Goal: Transaction & Acquisition: Purchase product/service

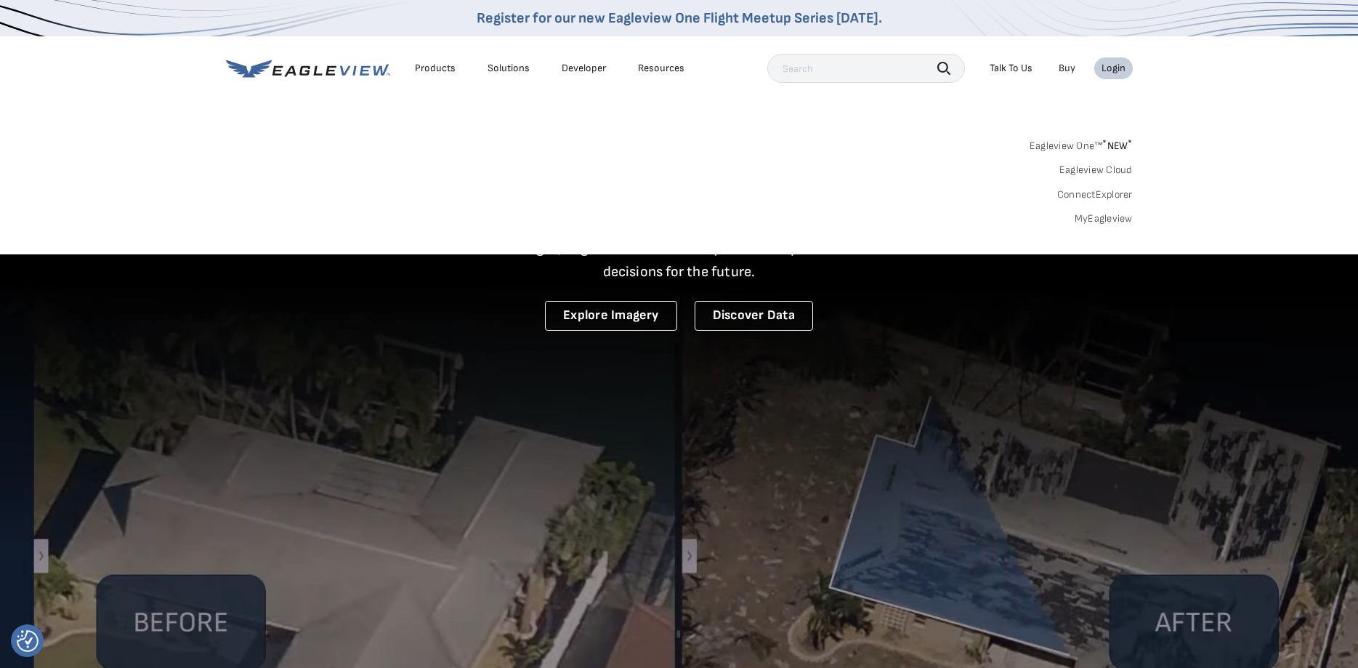
click at [1114, 219] on link "MyEagleview" at bounding box center [1103, 218] width 58 height 13
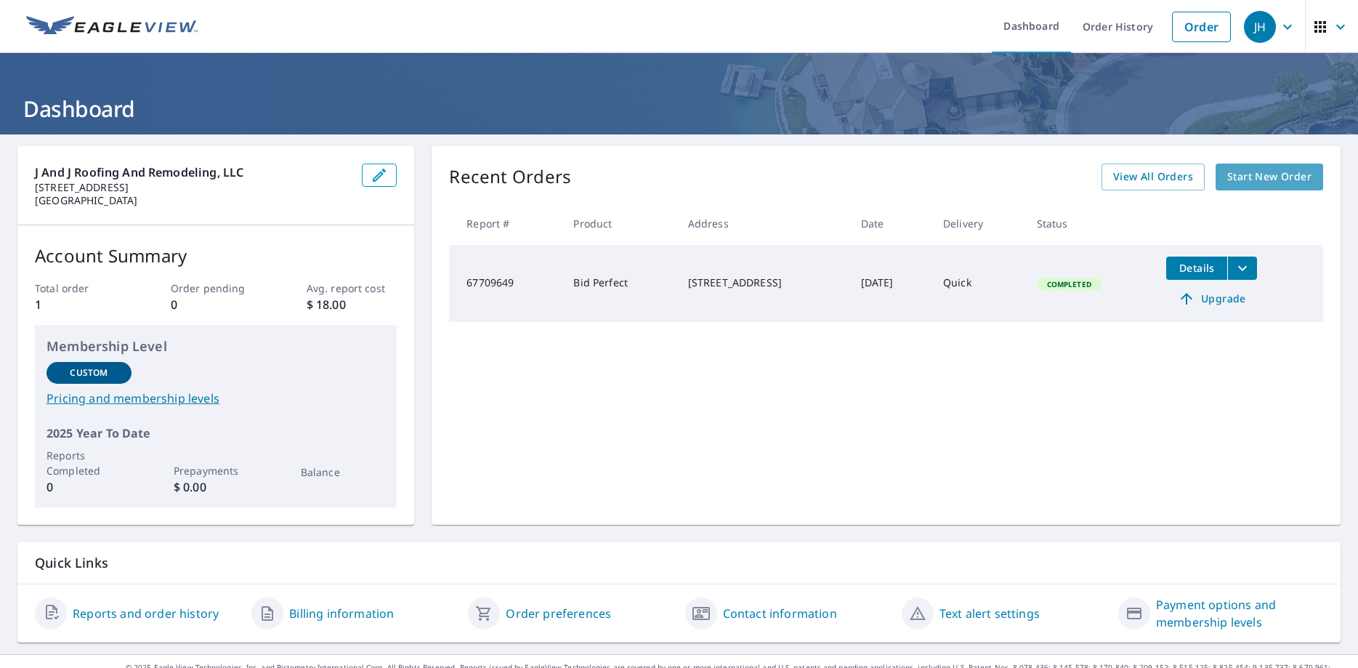
click at [1276, 176] on span "Start New Order" at bounding box center [1269, 177] width 84 height 18
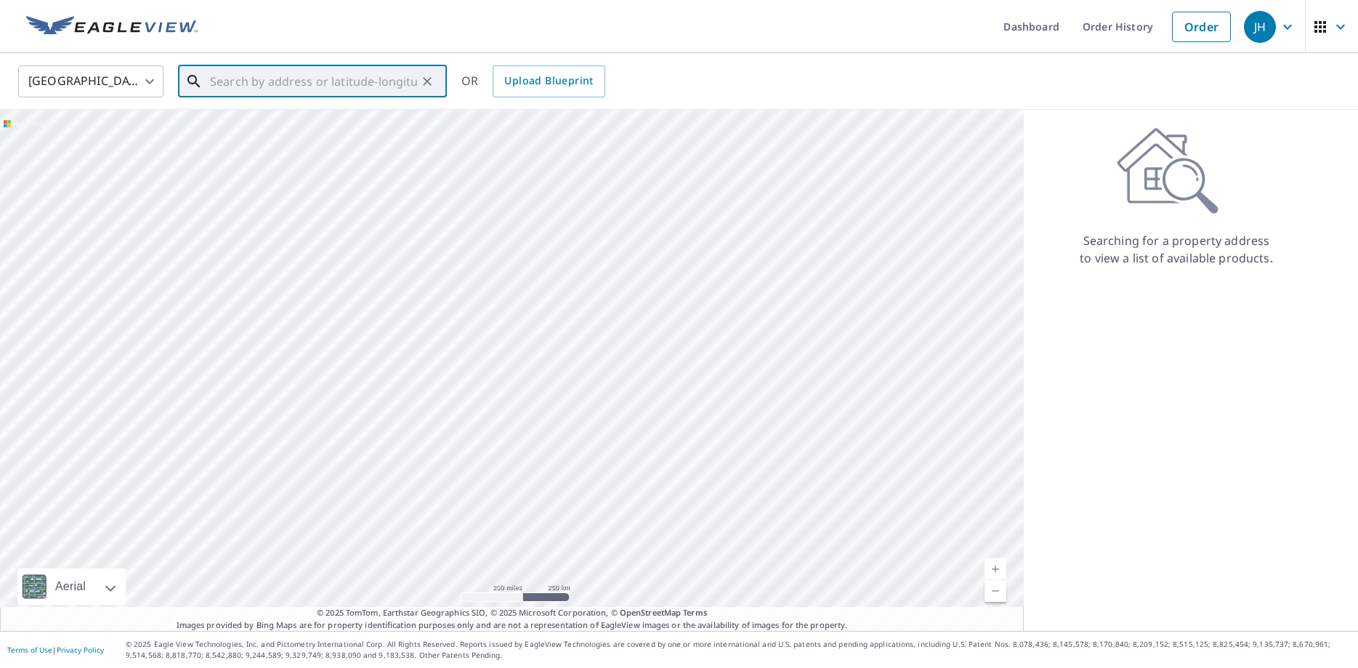
paste input "7915 Hiwatha St Baytown , TX 77521"
click at [264, 122] on span "7915 Hiawatha St" at bounding box center [321, 123] width 228 height 17
type input "7915 Hiawatha St Baytown, TX 77521"
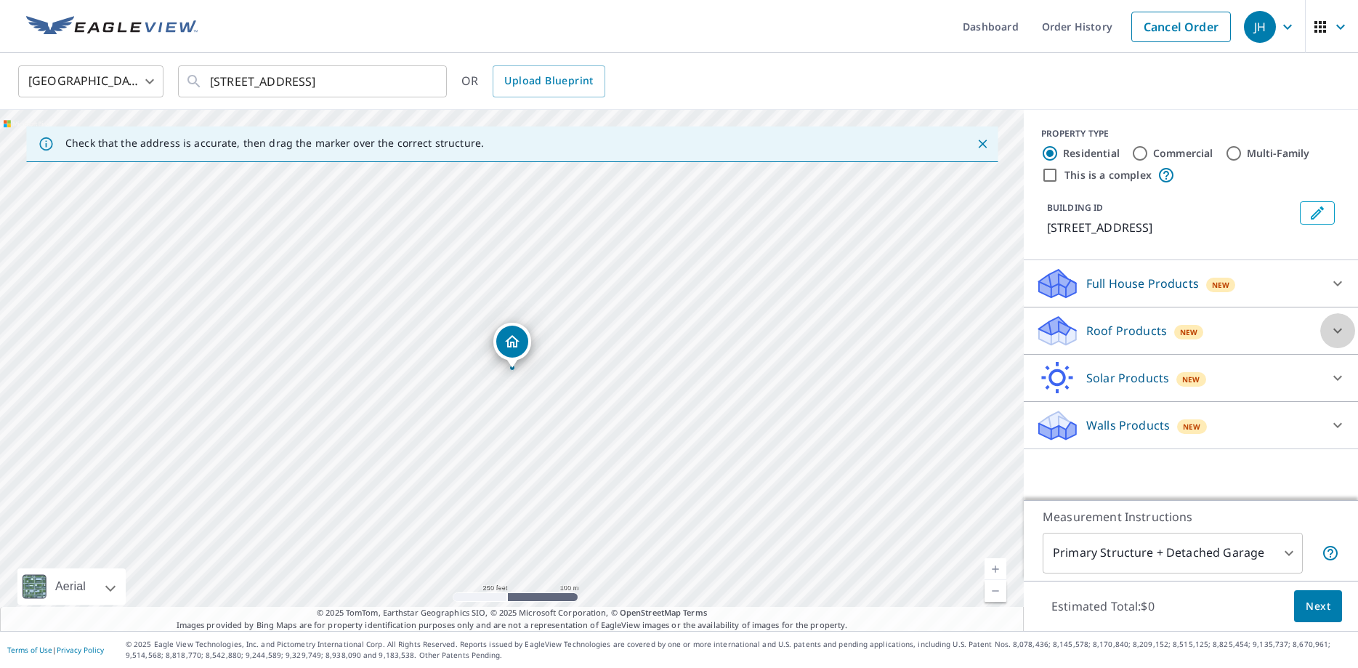
click at [1338, 329] on icon at bounding box center [1337, 330] width 17 height 17
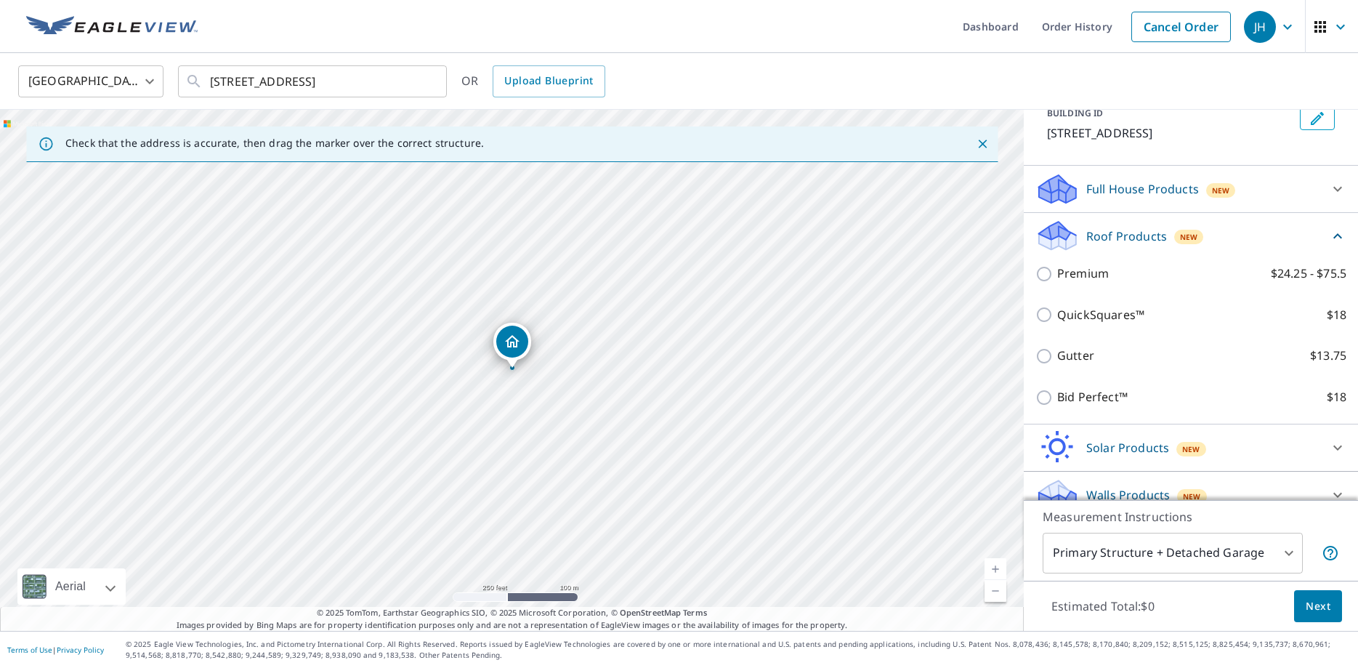
scroll to position [95, 0]
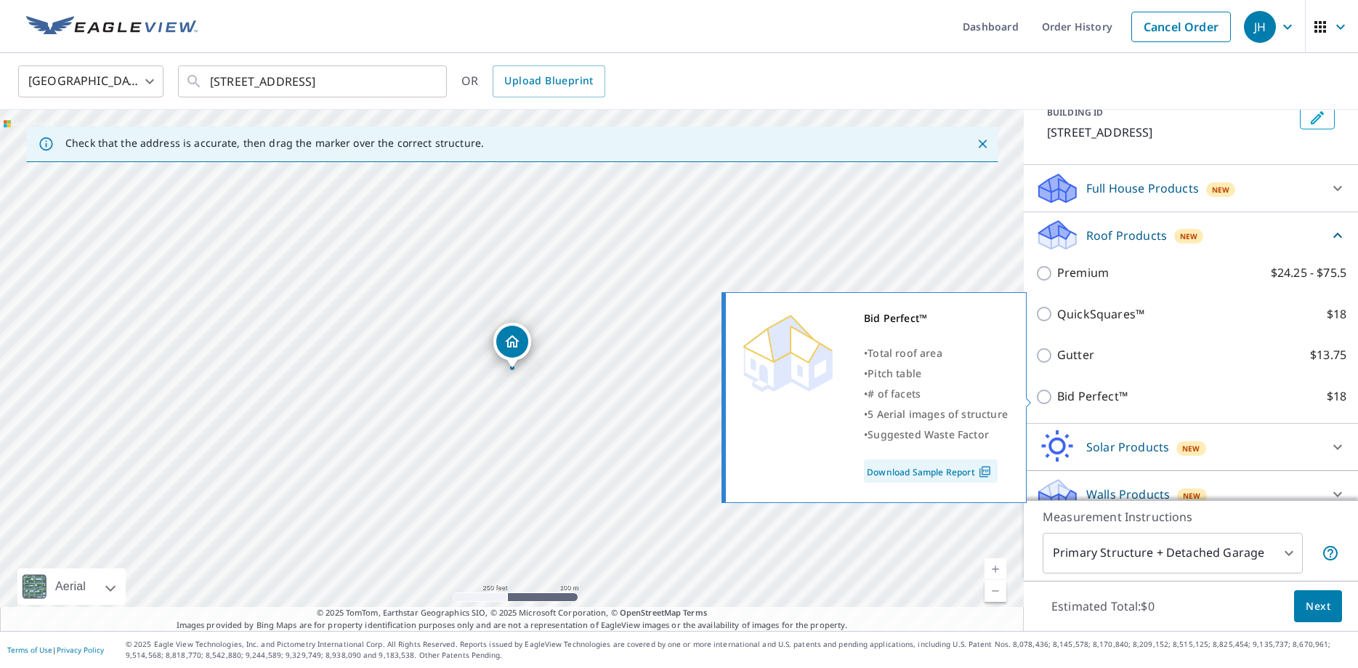
click at [1044, 400] on input "Bid Perfect™ $18" at bounding box center [1046, 396] width 22 height 17
checkbox input "true"
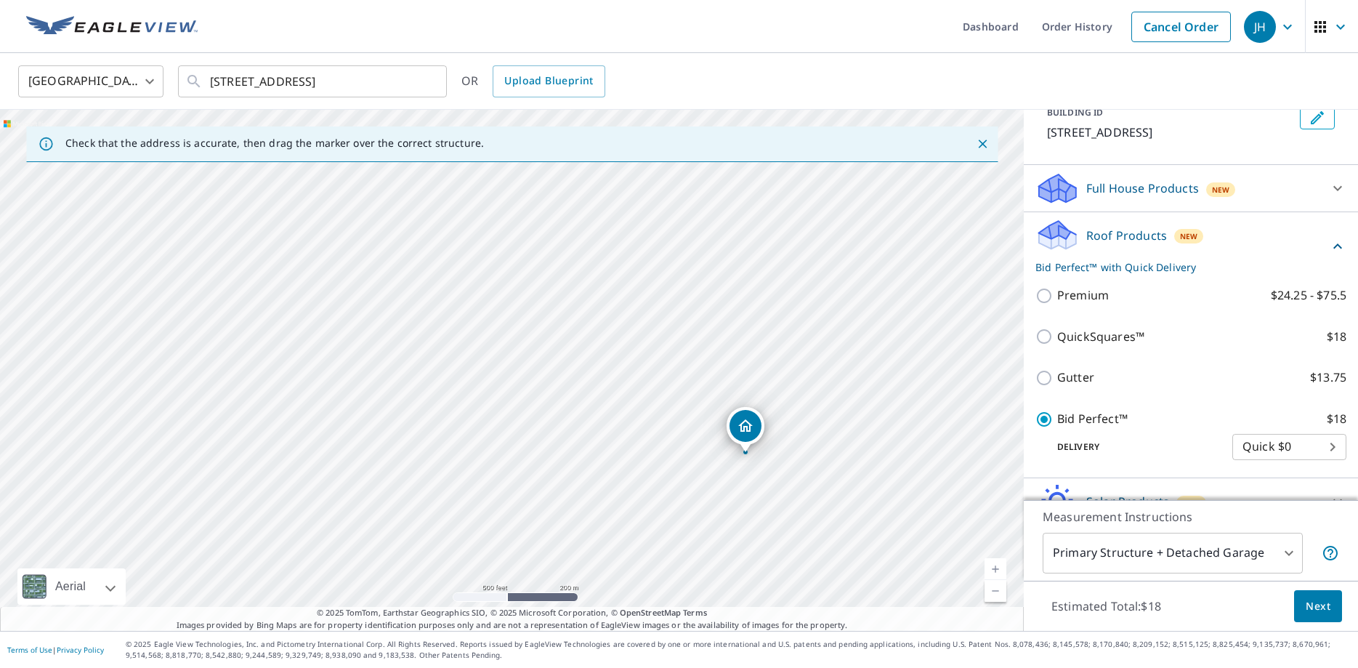
click at [1289, 552] on body "JH JH Dashboard Order History Cancel Order JH United States US ​ 7915 Hiawatha …" at bounding box center [679, 334] width 1358 height 668
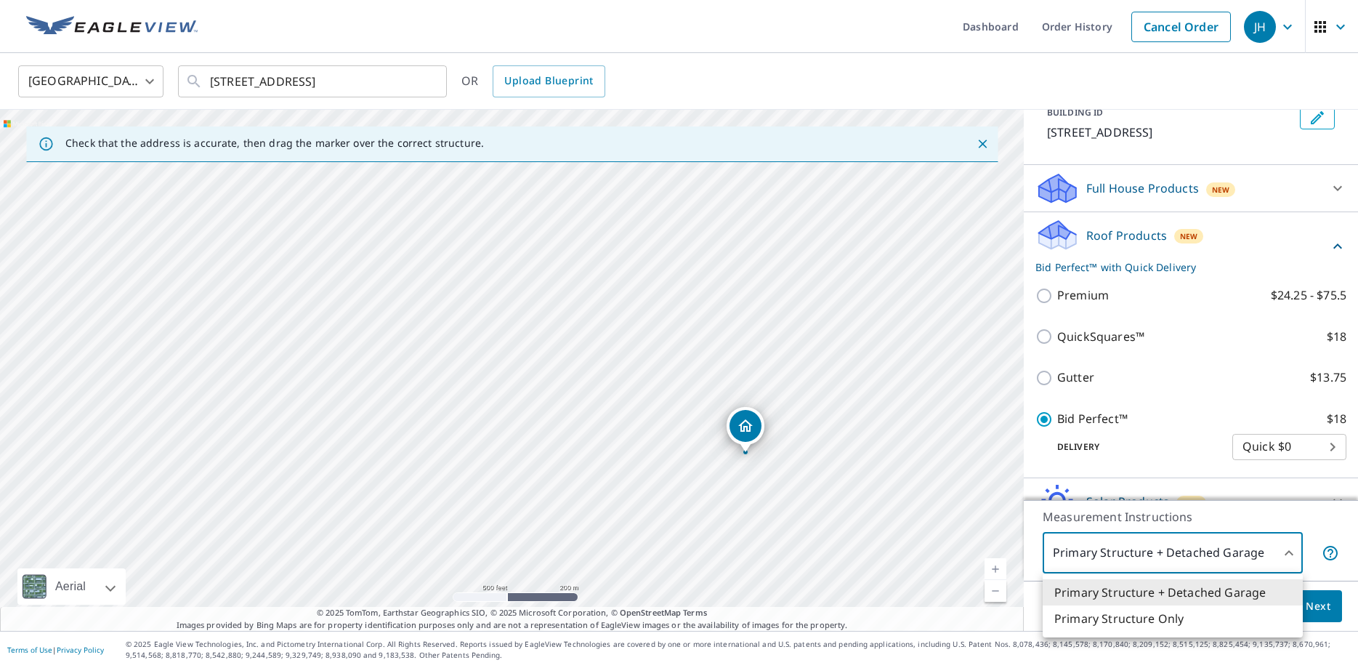
click at [1222, 591] on li "Primary Structure + Detached Garage" at bounding box center [1172, 592] width 260 height 26
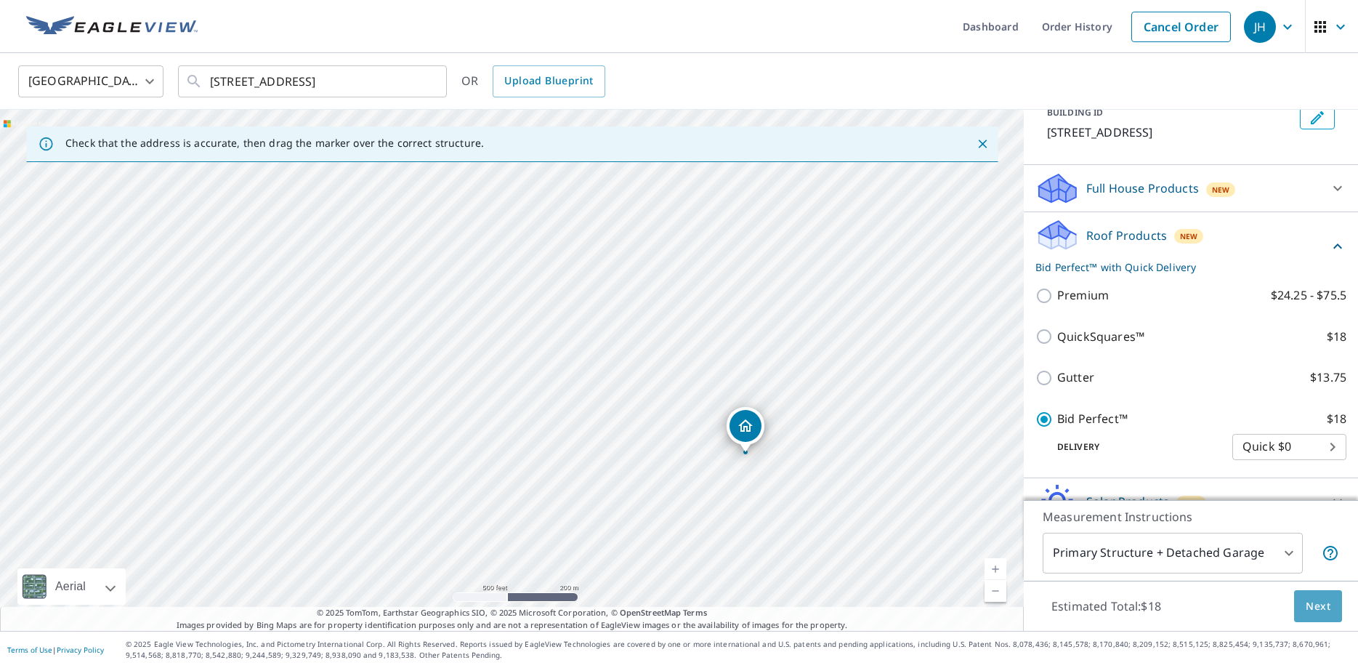
click at [1328, 609] on span "Next" at bounding box center [1317, 606] width 25 height 18
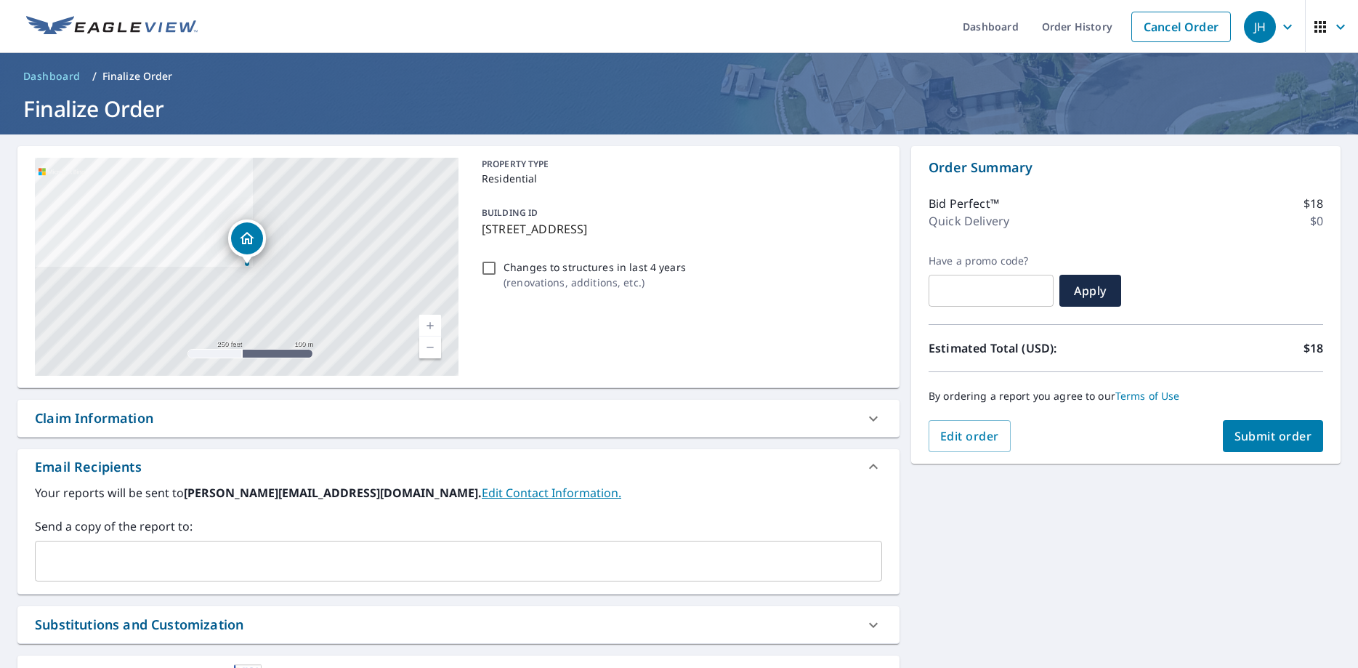
click at [1278, 437] on span "Submit order" at bounding box center [1273, 436] width 78 height 16
